Goal: Task Accomplishment & Management: Manage account settings

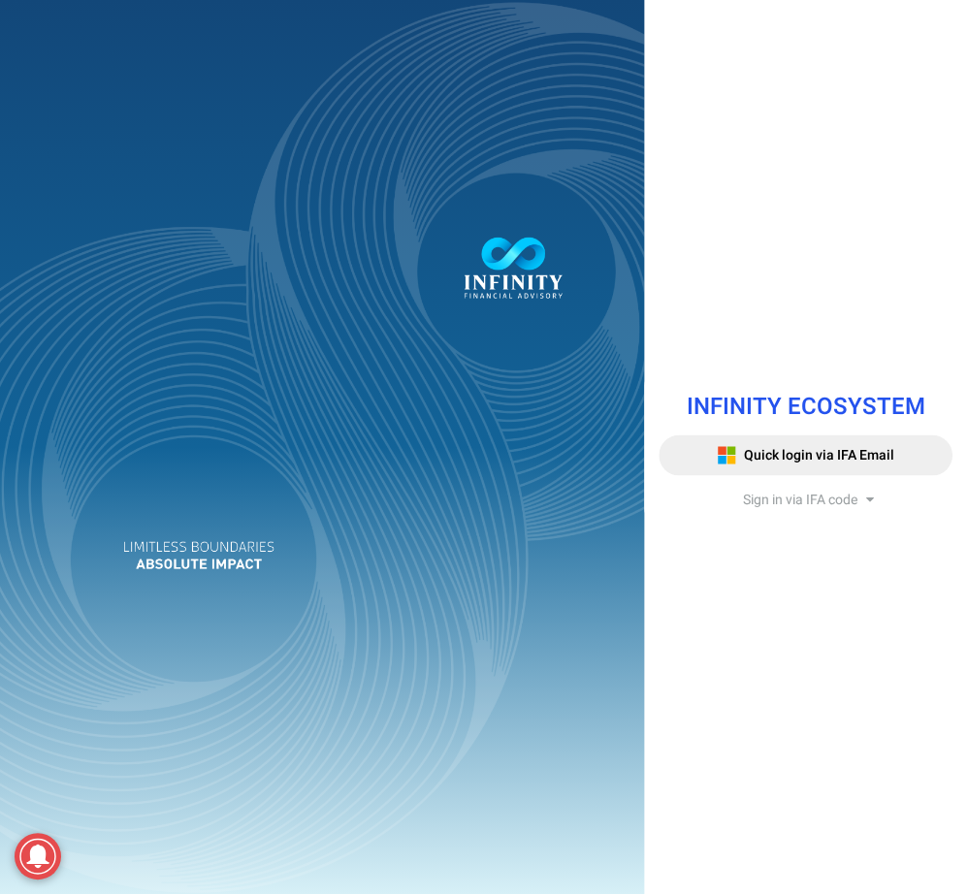
click at [801, 496] on span "Sign in via IFA code" at bounding box center [801, 500] width 114 height 20
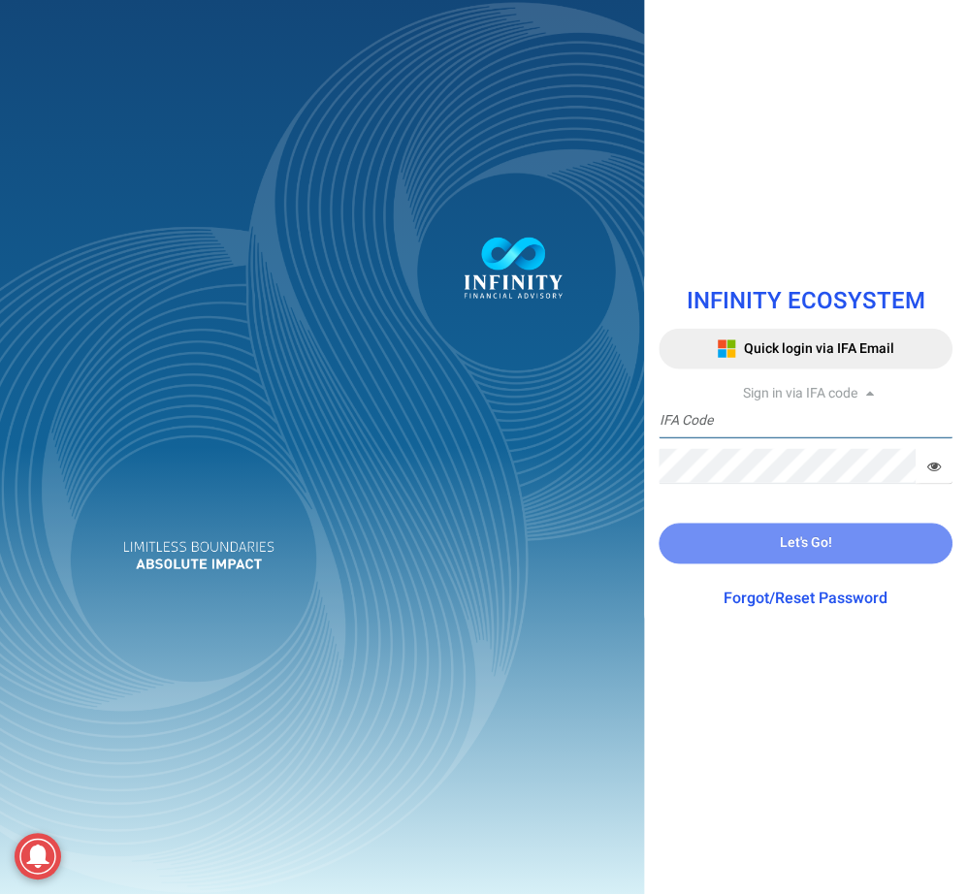
type input "IFA0052"
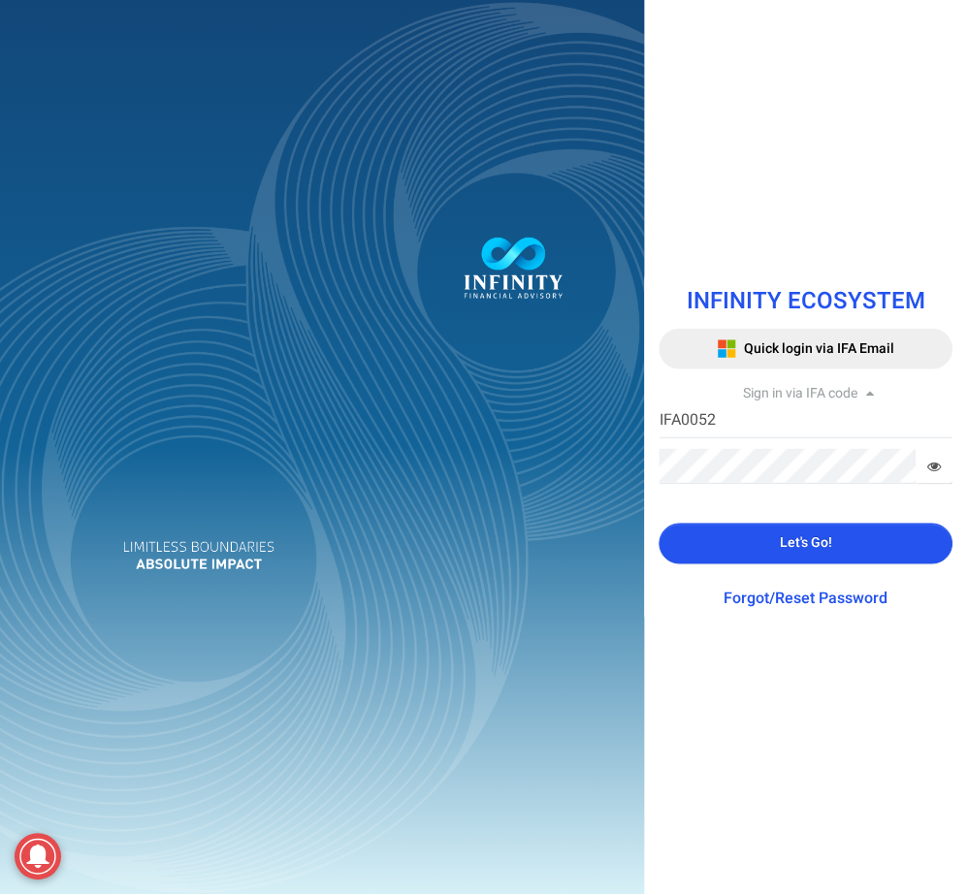
drag, startPoint x: 813, startPoint y: 532, endPoint x: 875, endPoint y: 359, distance: 183.5
click at [813, 533] on button "Let's Go!" at bounding box center [807, 544] width 294 height 41
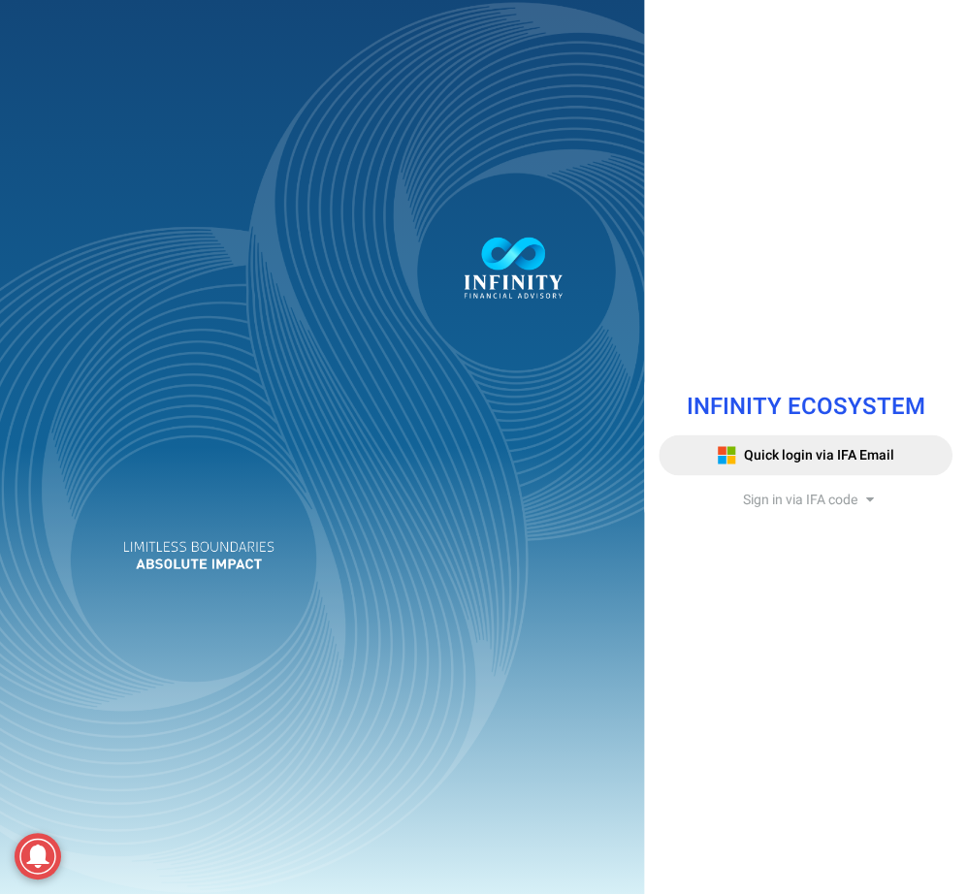
click at [740, 494] on div "Sign in via IFA code" at bounding box center [807, 500] width 294 height 19
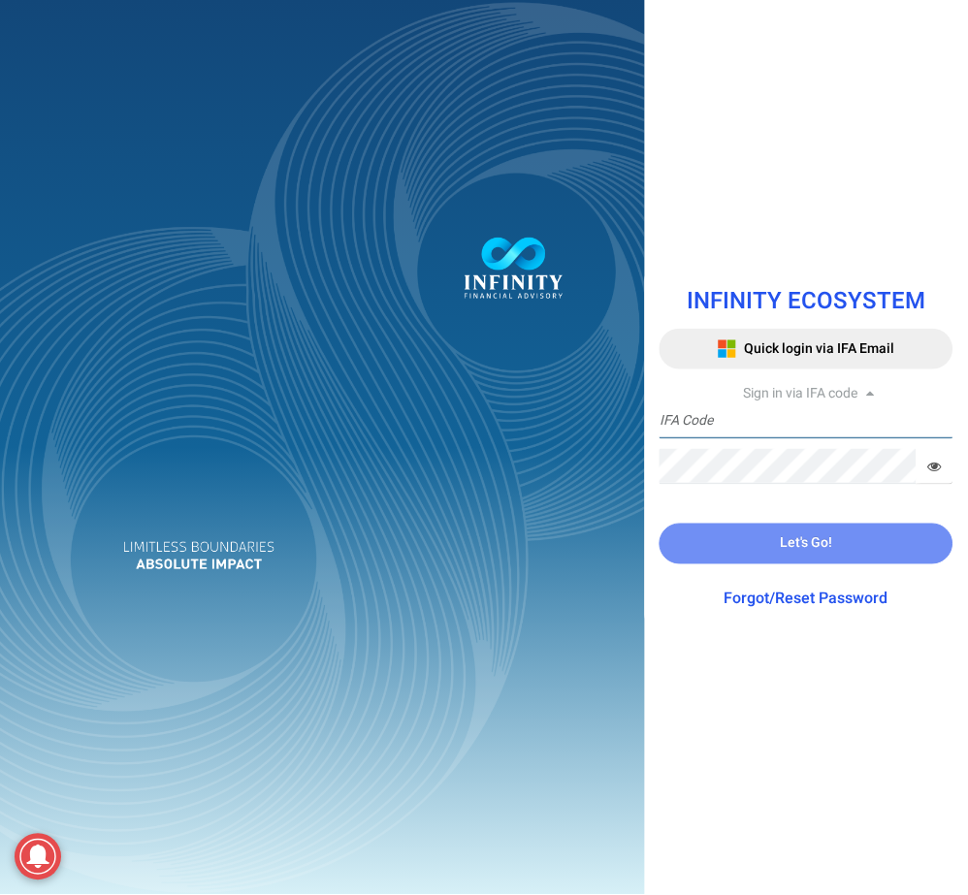
type input "IFA0052"
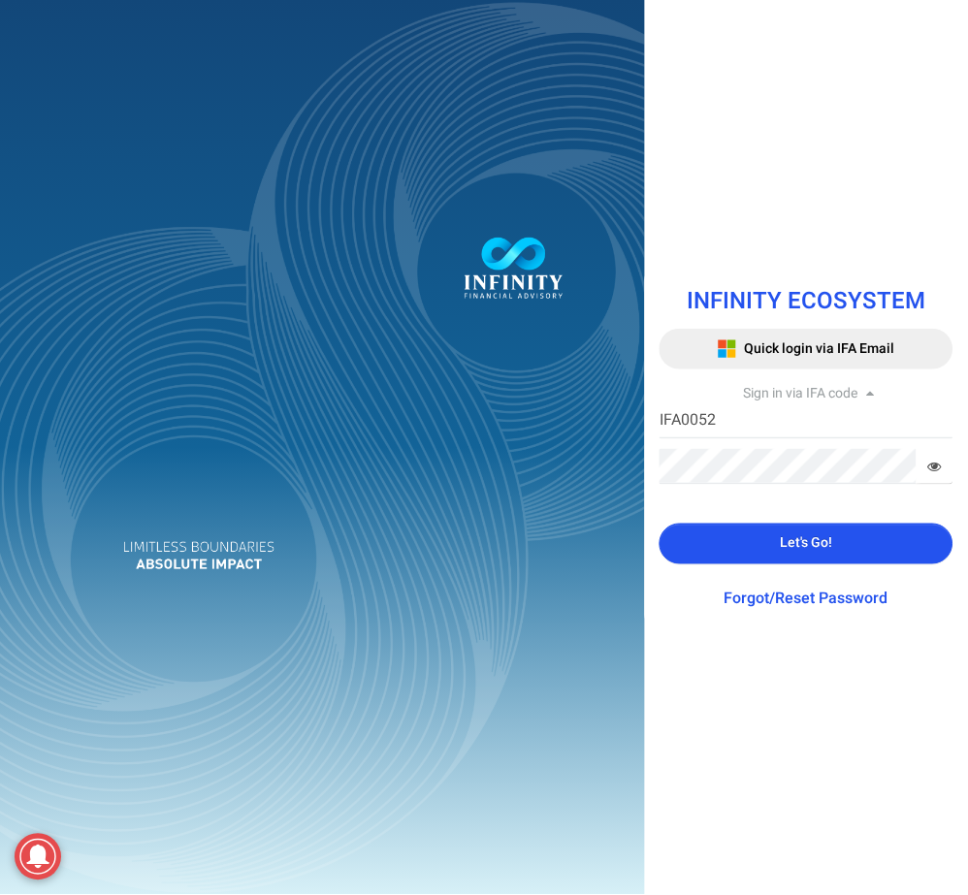
click at [771, 539] on button "Let's Go!" at bounding box center [807, 544] width 294 height 41
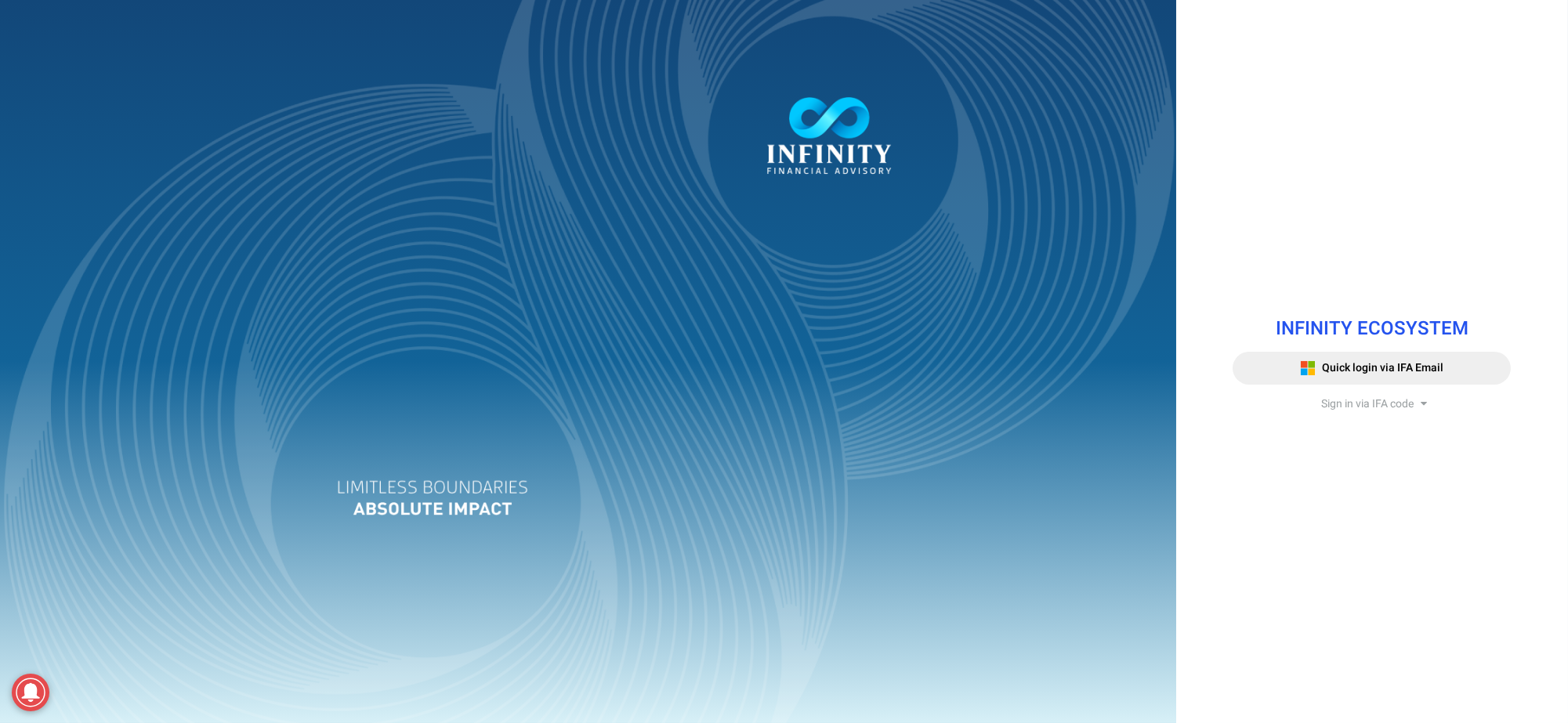
click at [1307, 401] on div "Sign in via IFA code" at bounding box center [1372, 404] width 278 height 15
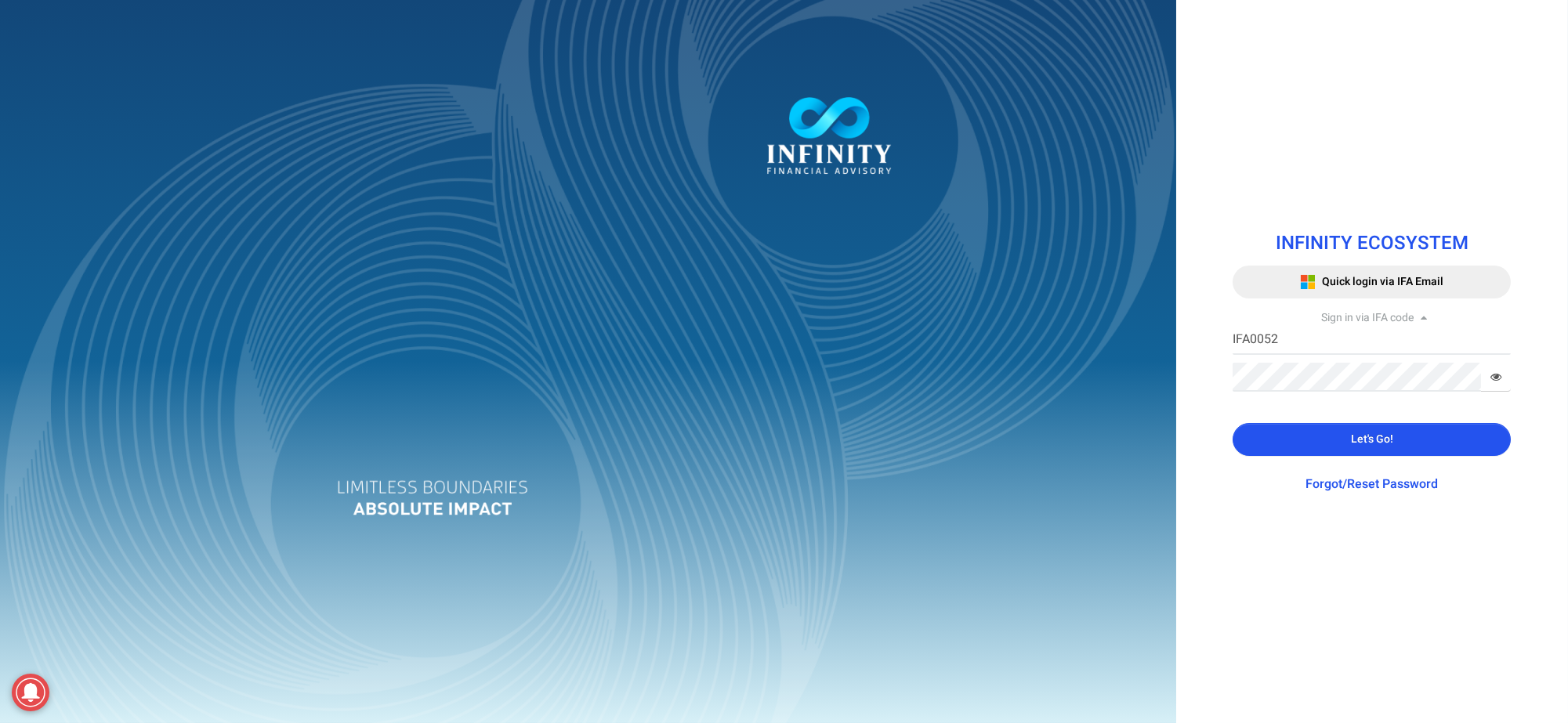
drag, startPoint x: 1304, startPoint y: 440, endPoint x: 1161, endPoint y: 435, distance: 143.1
click at [1304, 443] on button "Let's Go!" at bounding box center [1372, 439] width 278 height 33
